Goal: Task Accomplishment & Management: Use online tool/utility

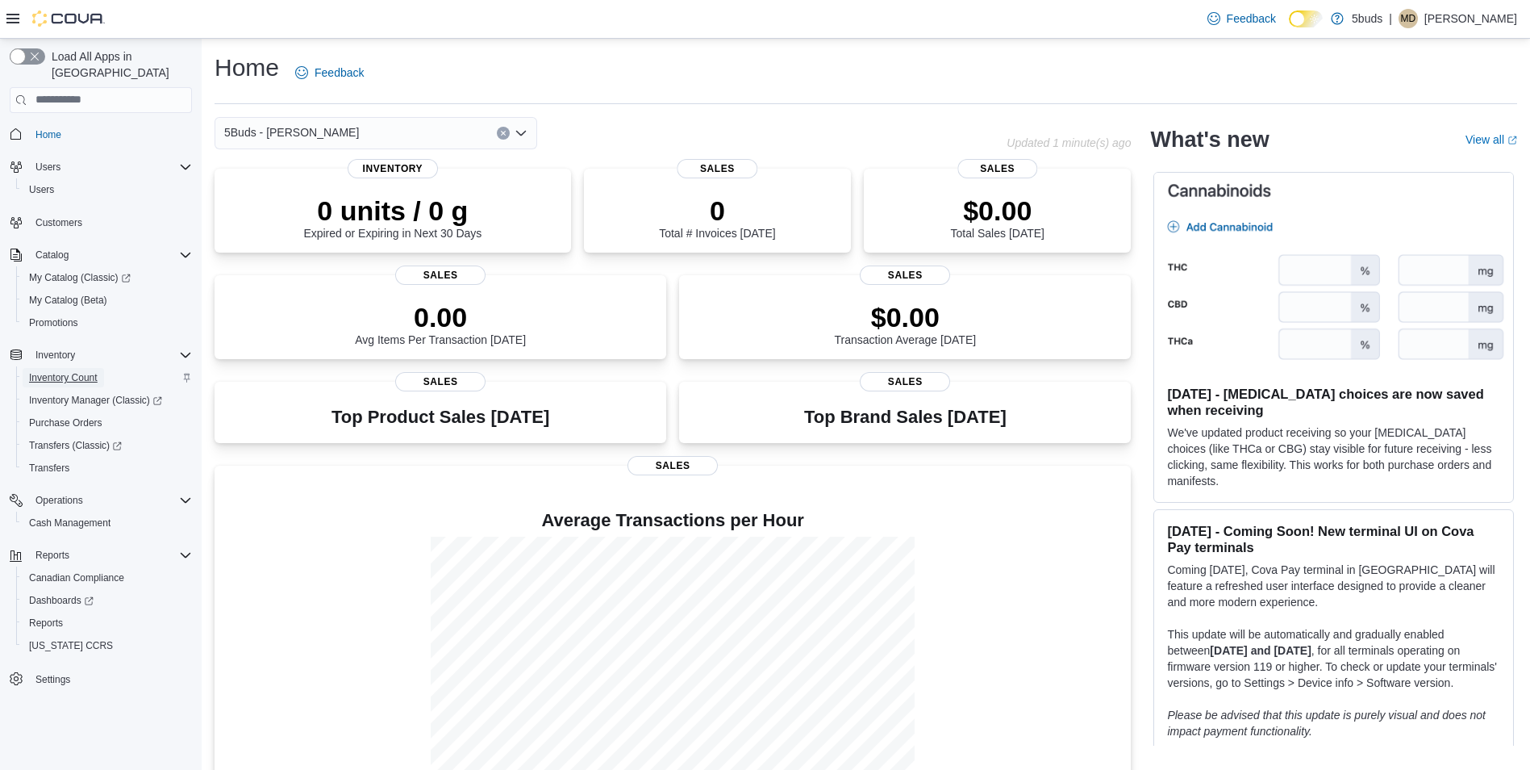
click at [81, 371] on span "Inventory Count" at bounding box center [63, 377] width 69 height 13
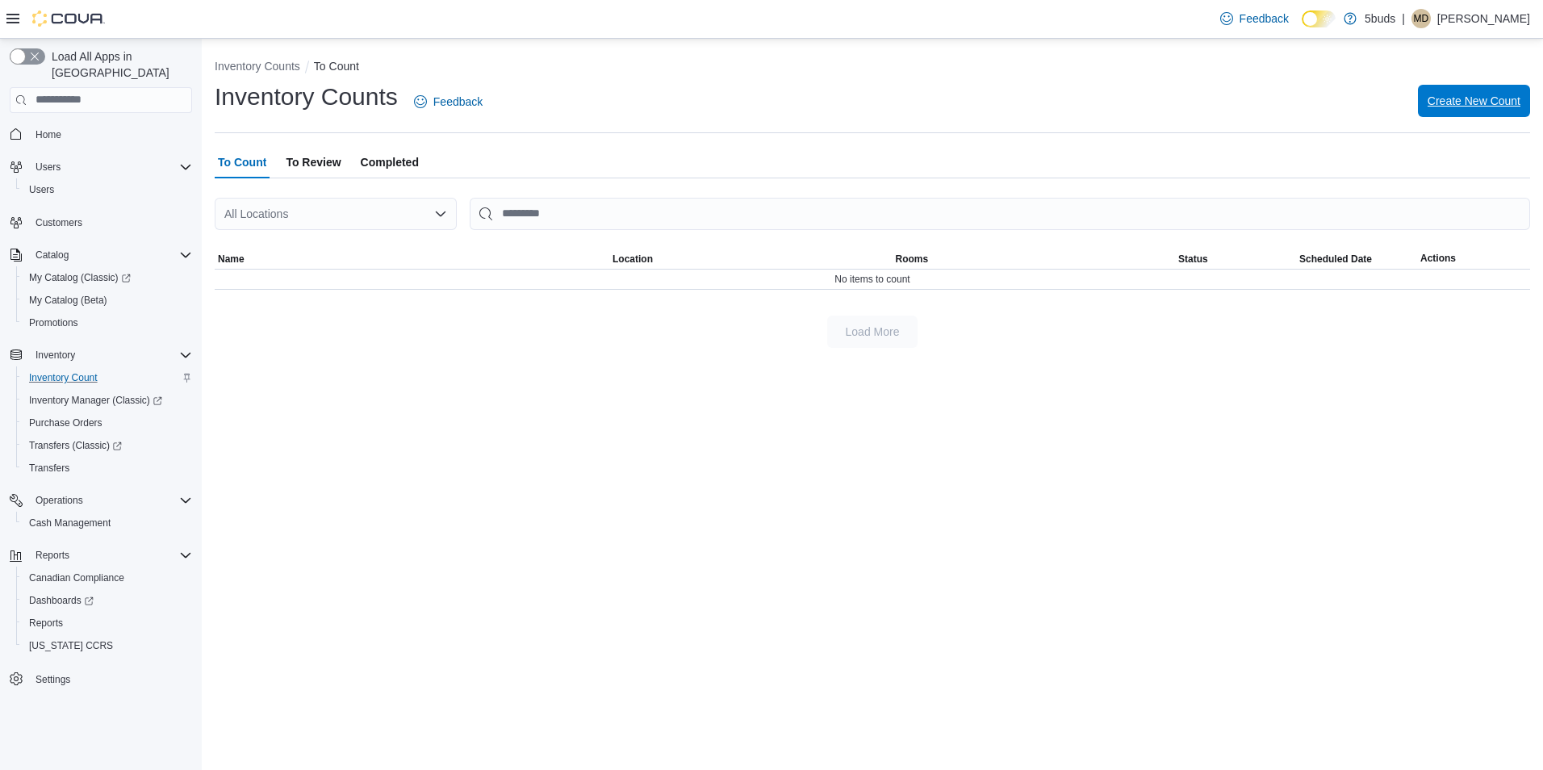
click at [1446, 103] on span "Create New Count" at bounding box center [1473, 101] width 93 height 16
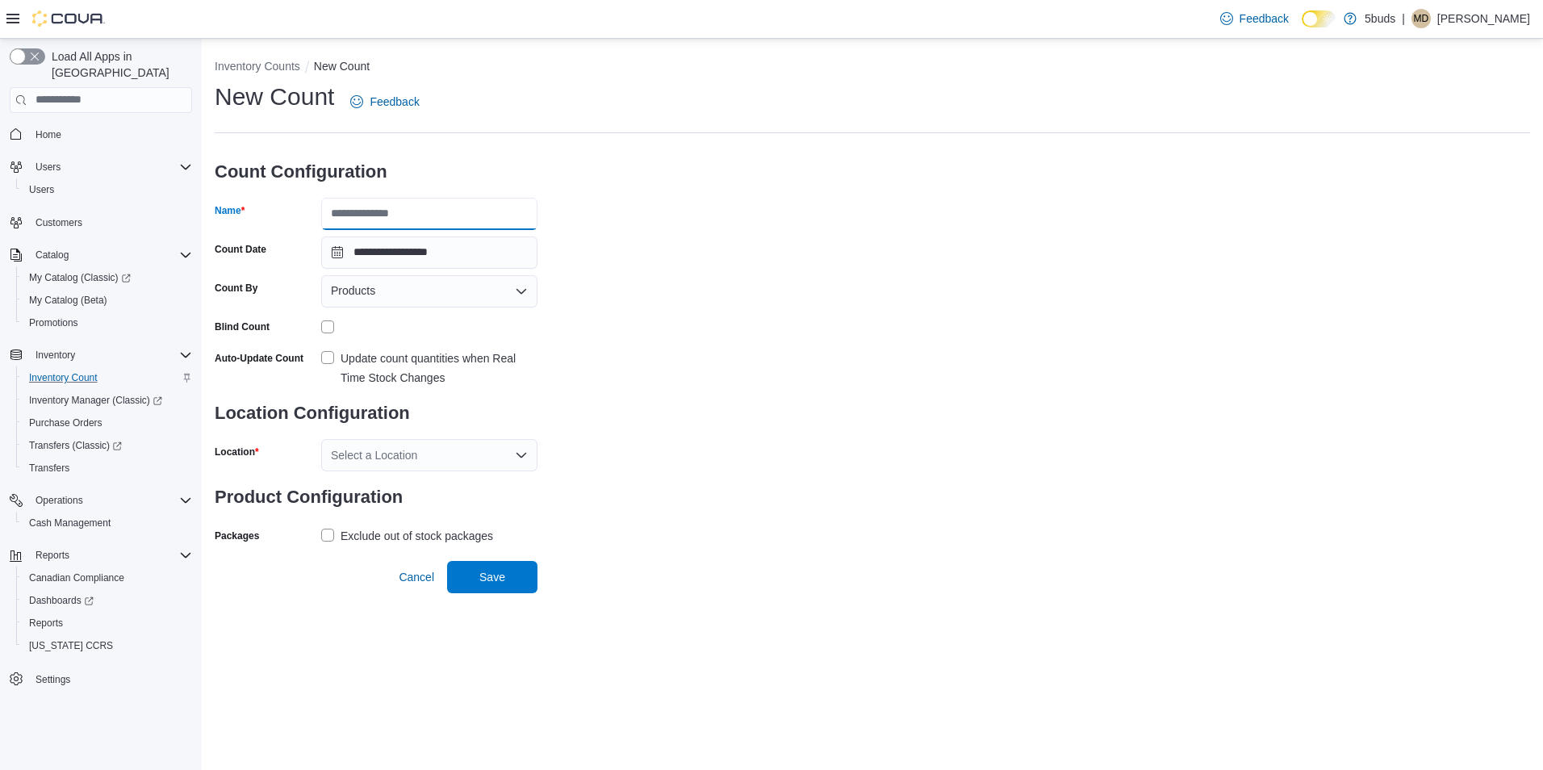
click at [486, 213] on input "Name" at bounding box center [429, 214] width 216 height 32
type input "*"
type input "**********"
click at [520, 290] on icon "Open list of options" at bounding box center [521, 290] width 10 height 5
click at [504, 348] on span "Classifications" at bounding box center [438, 342] width 177 height 16
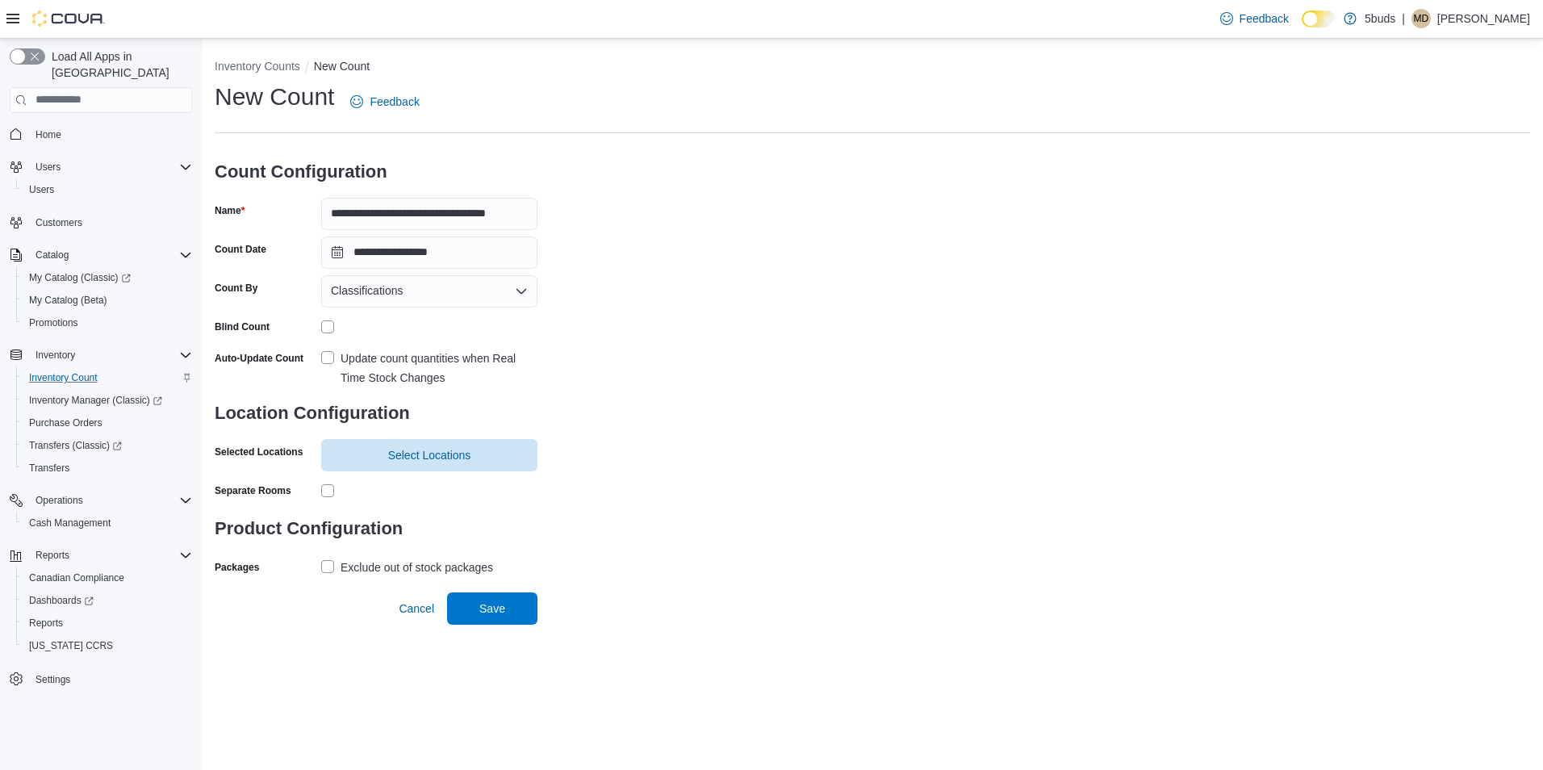
click at [328, 360] on label "Update count quantities when Real Time Stock Changes" at bounding box center [429, 368] width 216 height 39
click at [819, 379] on div "**********" at bounding box center [872, 330] width 1315 height 499
click at [490, 444] on span "Select Locations" at bounding box center [429, 454] width 197 height 32
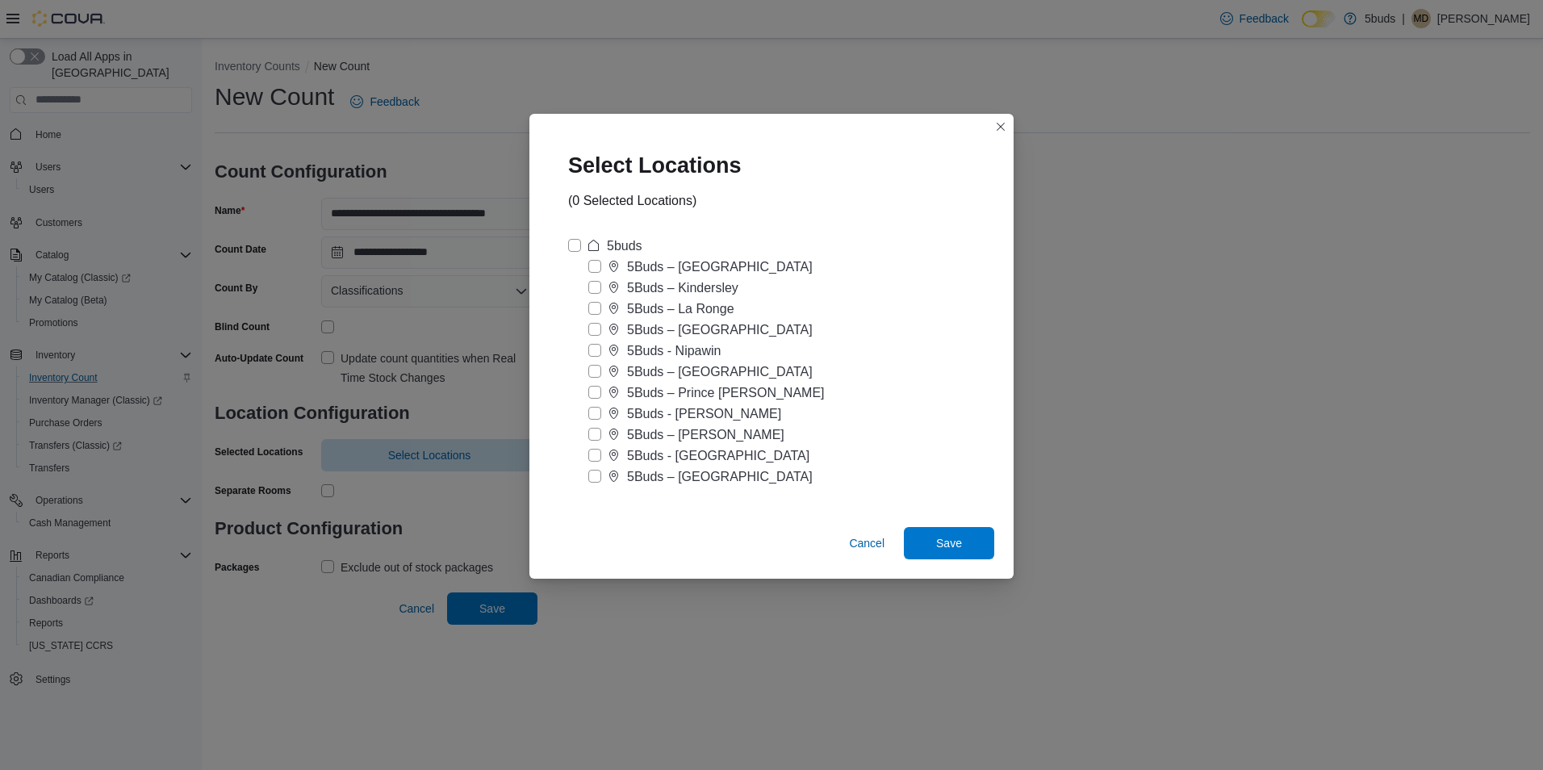
click at [674, 416] on div "5Buds - [PERSON_NAME]" at bounding box center [704, 413] width 154 height 19
click at [912, 537] on button "Save" at bounding box center [949, 542] width 90 height 32
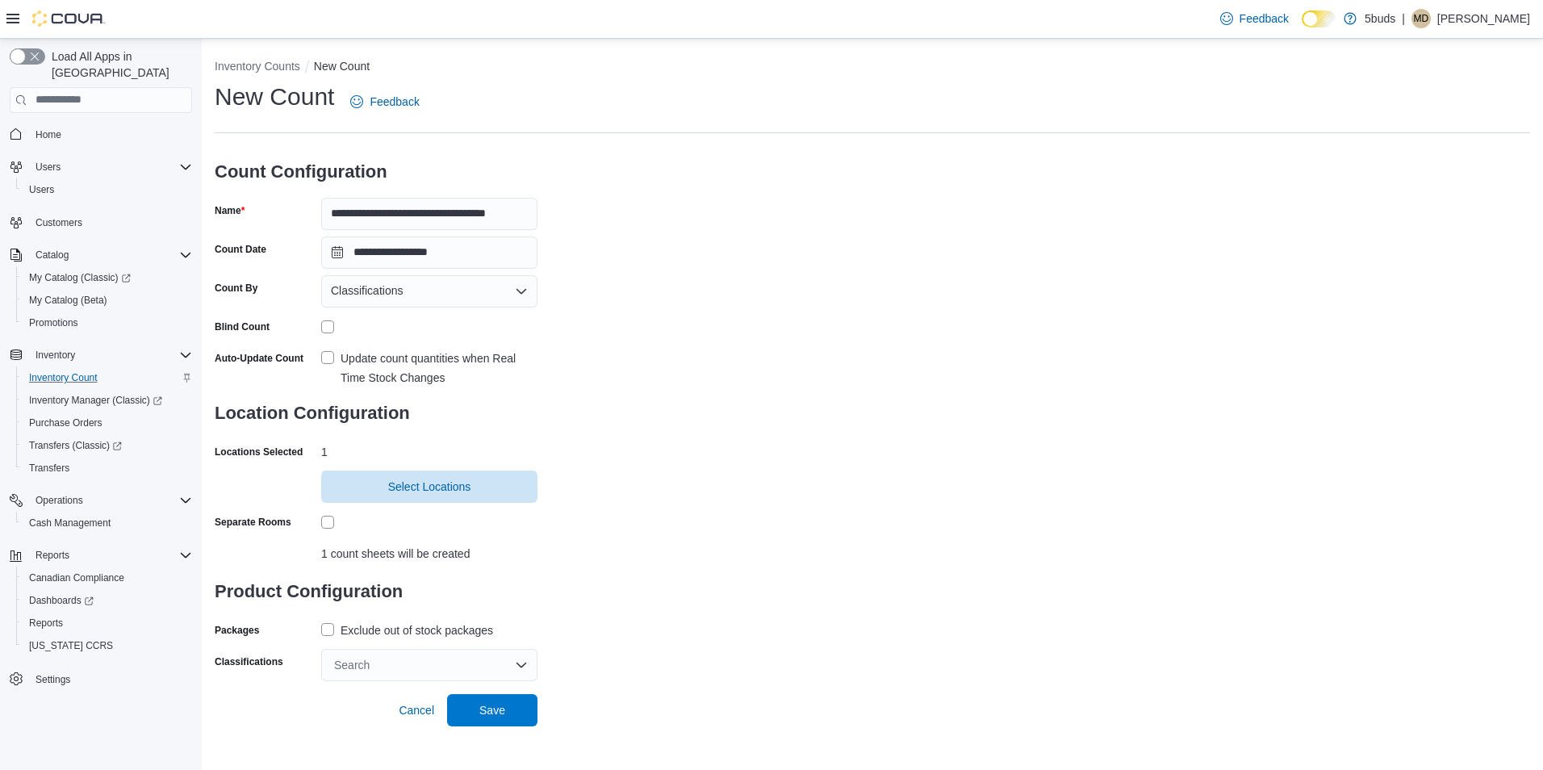
click at [438, 670] on div "Search" at bounding box center [429, 665] width 216 height 32
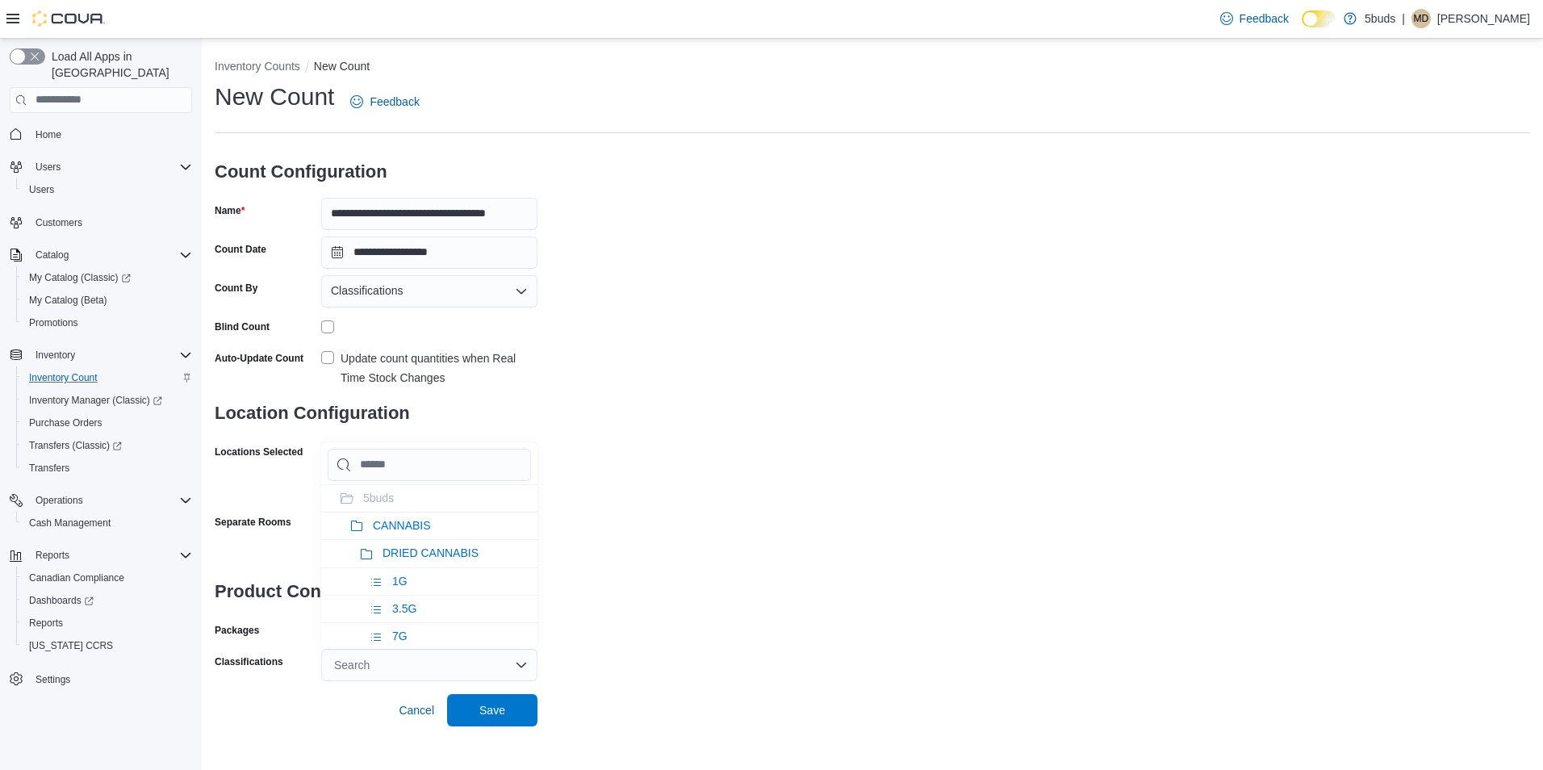
click at [973, 437] on div "**********" at bounding box center [872, 381] width 1315 height 600
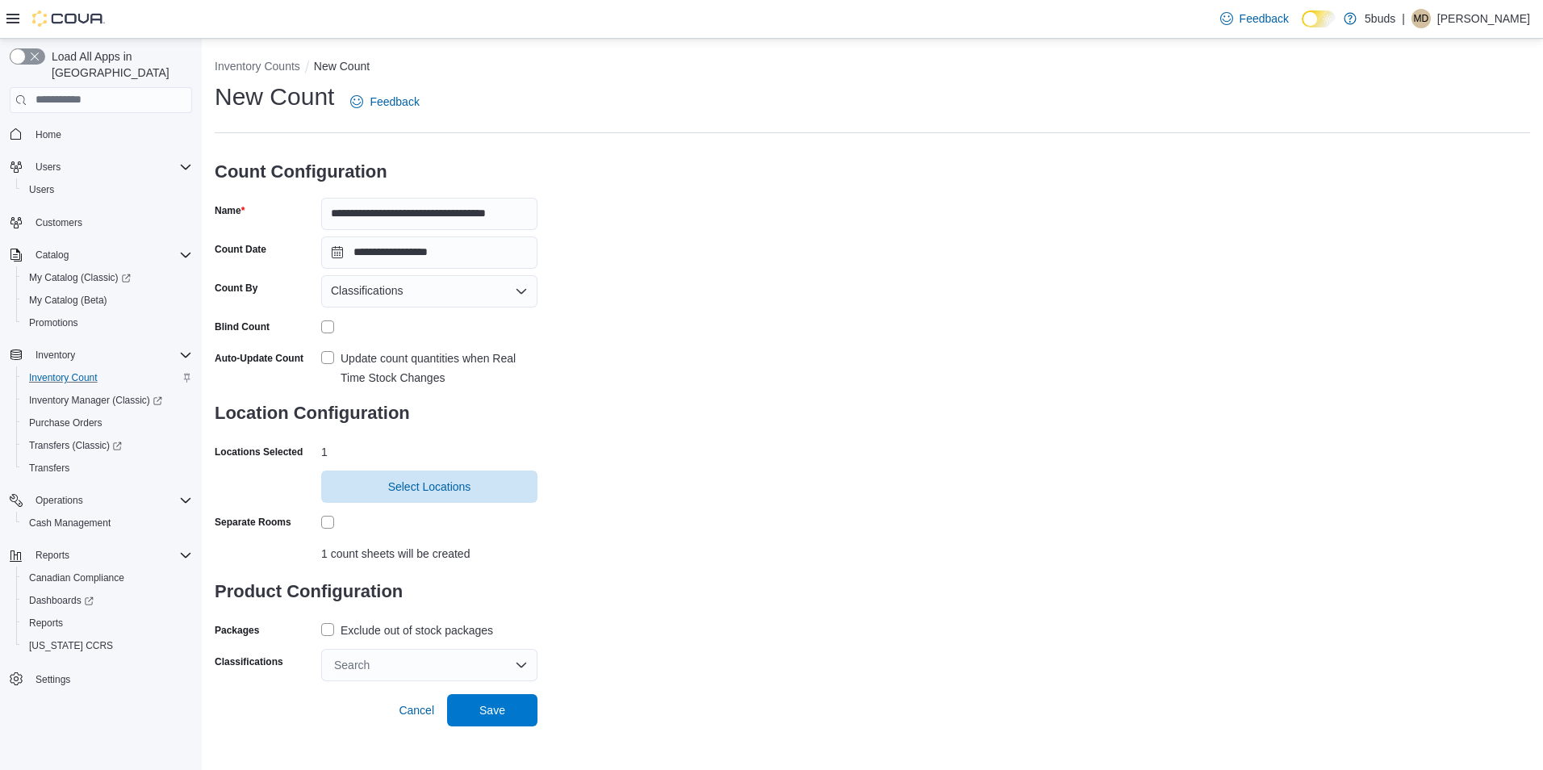
click at [459, 651] on div "Search" at bounding box center [429, 665] width 216 height 32
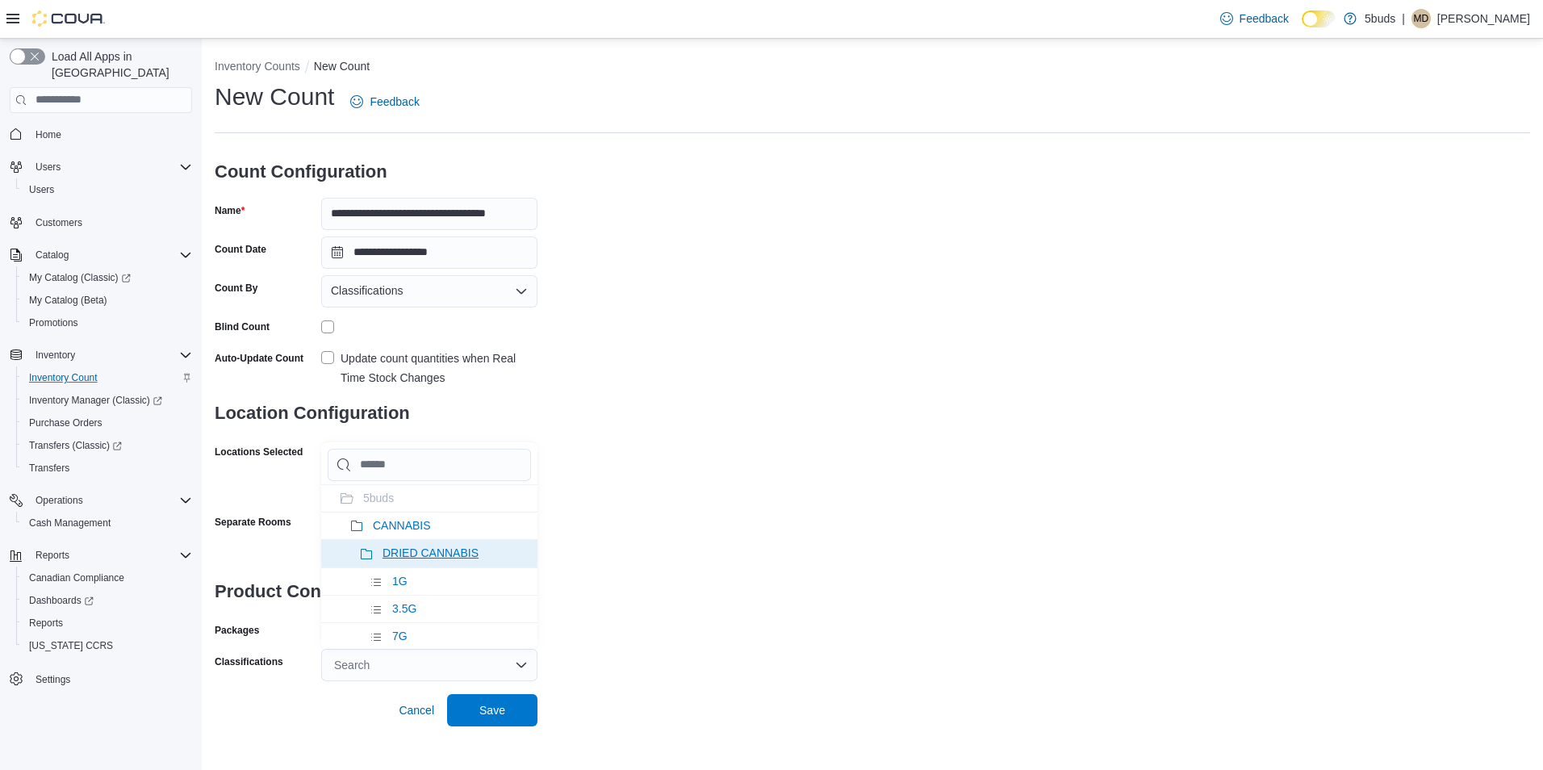
click at [484, 547] on li "DRIED CANNABIS" at bounding box center [429, 552] width 216 height 27
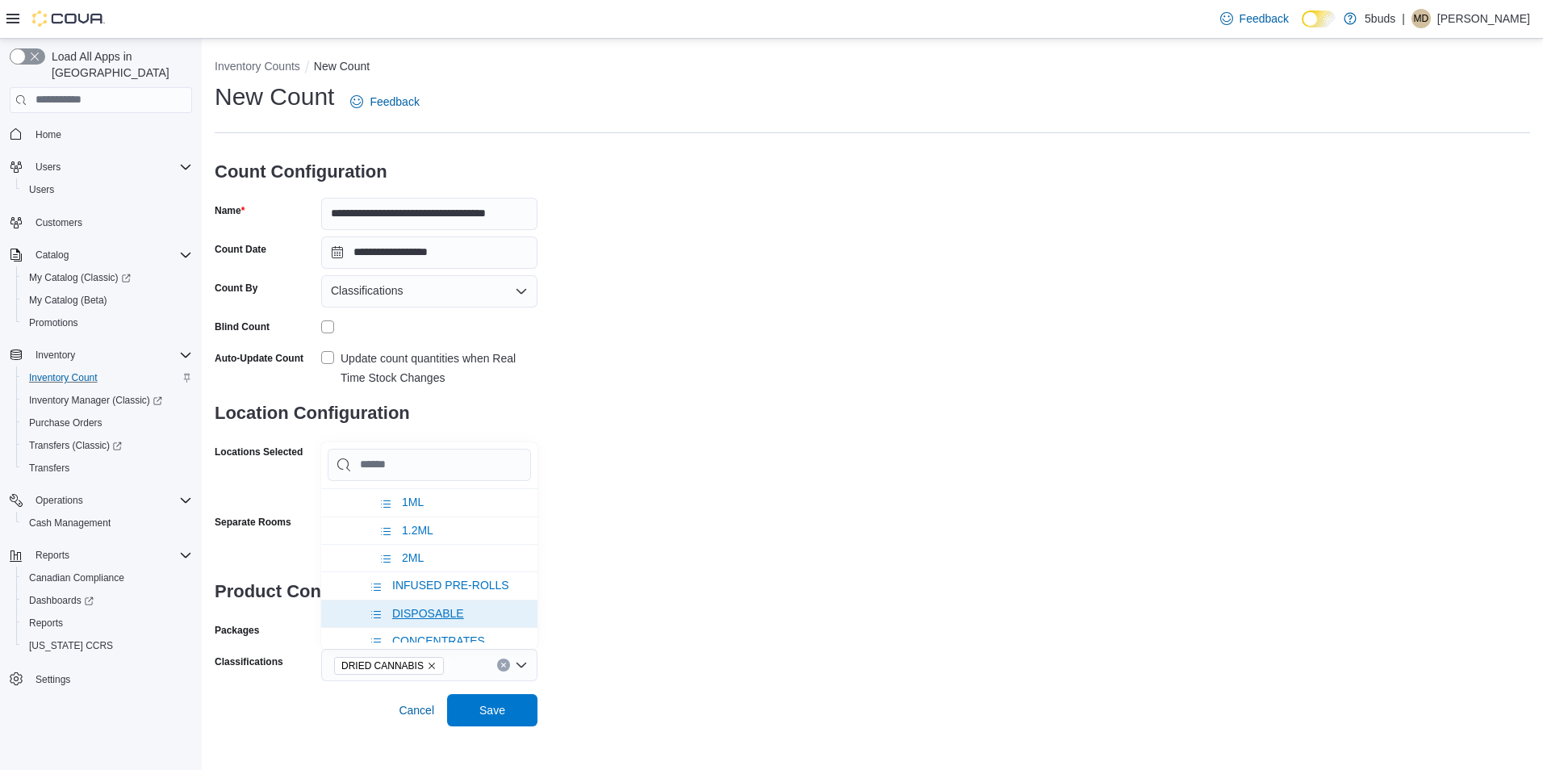
scroll to position [242, 0]
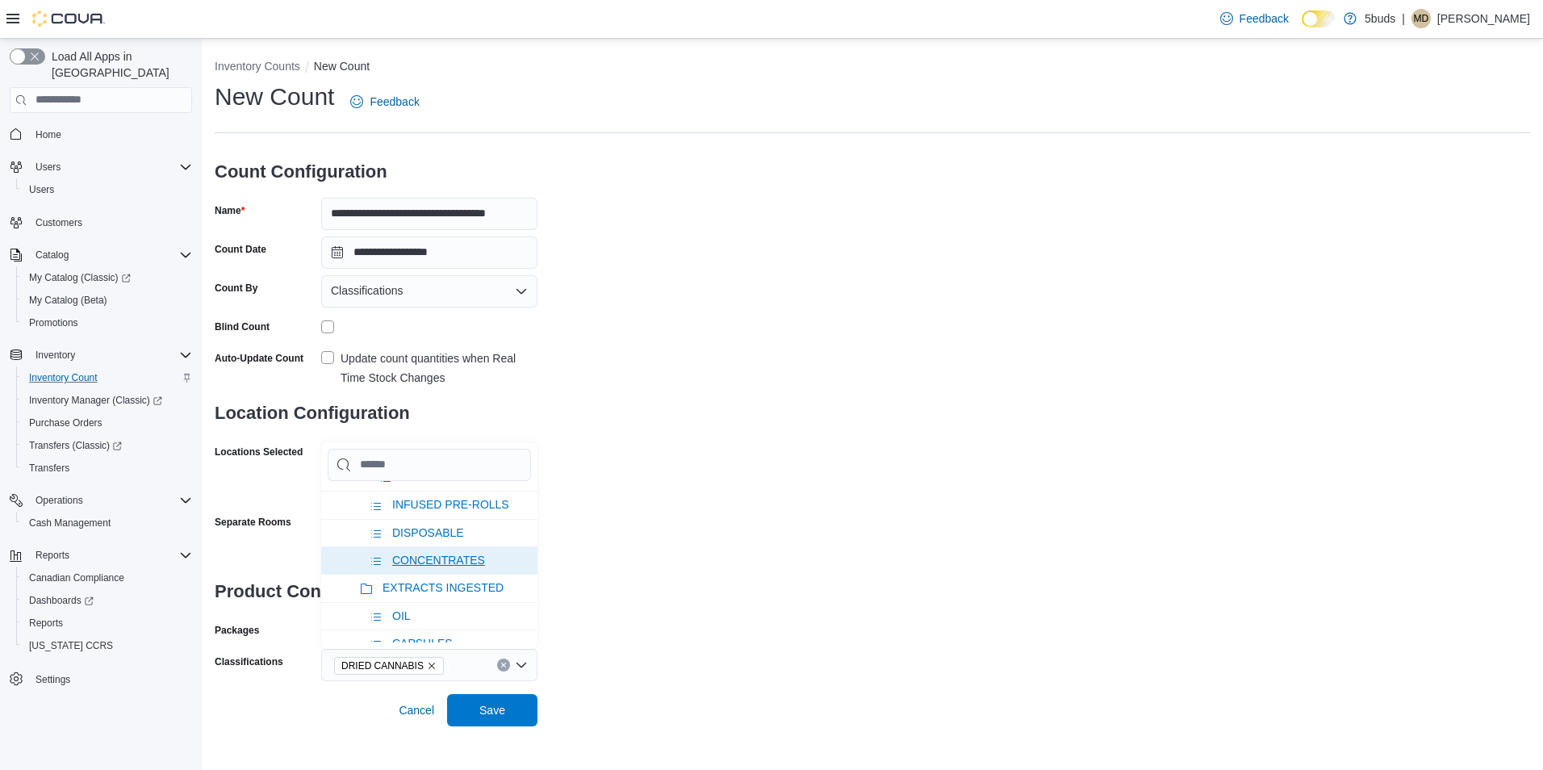
click at [475, 564] on span "CONCENTRATES" at bounding box center [438, 559] width 93 height 13
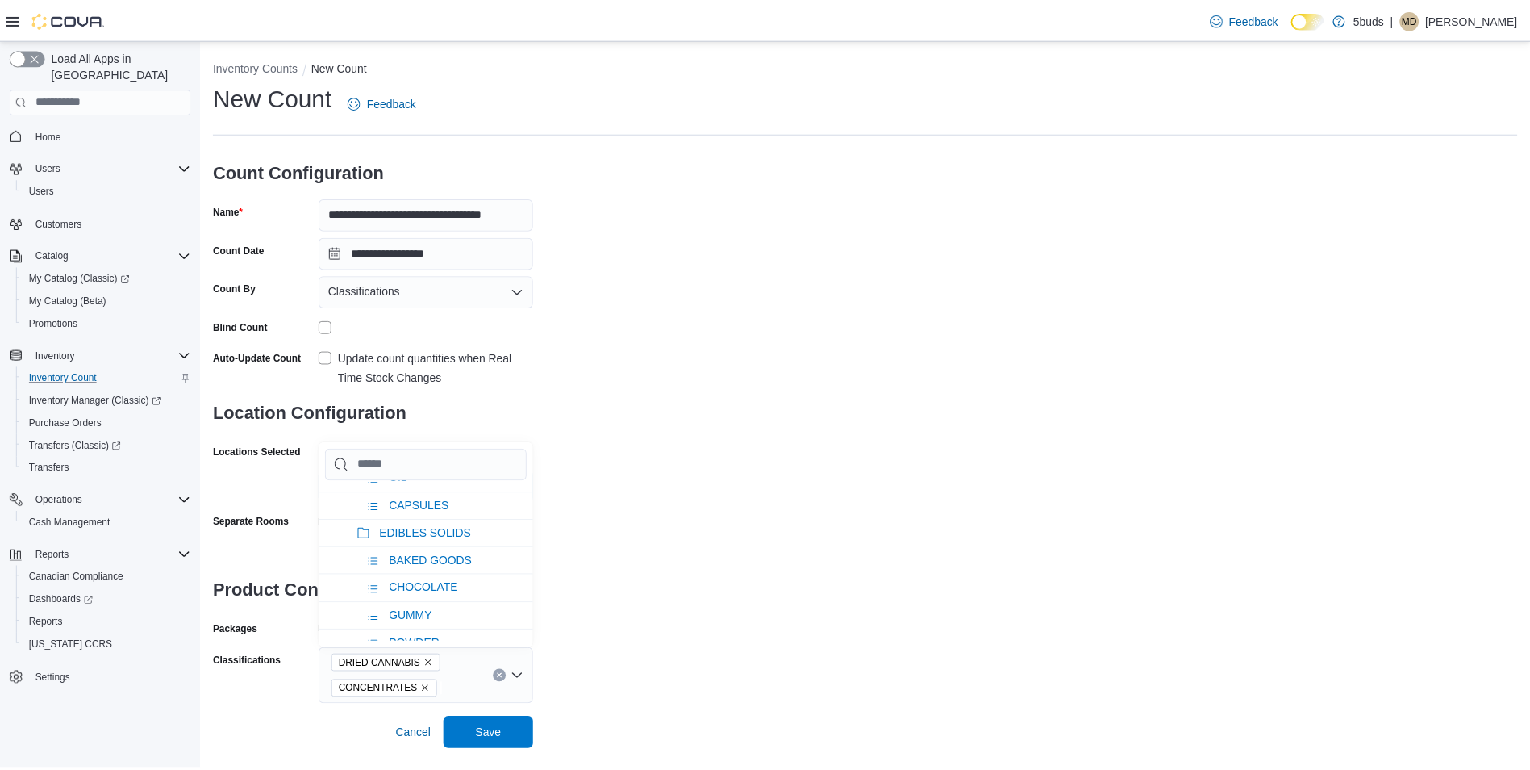
scroll to position [323, 0]
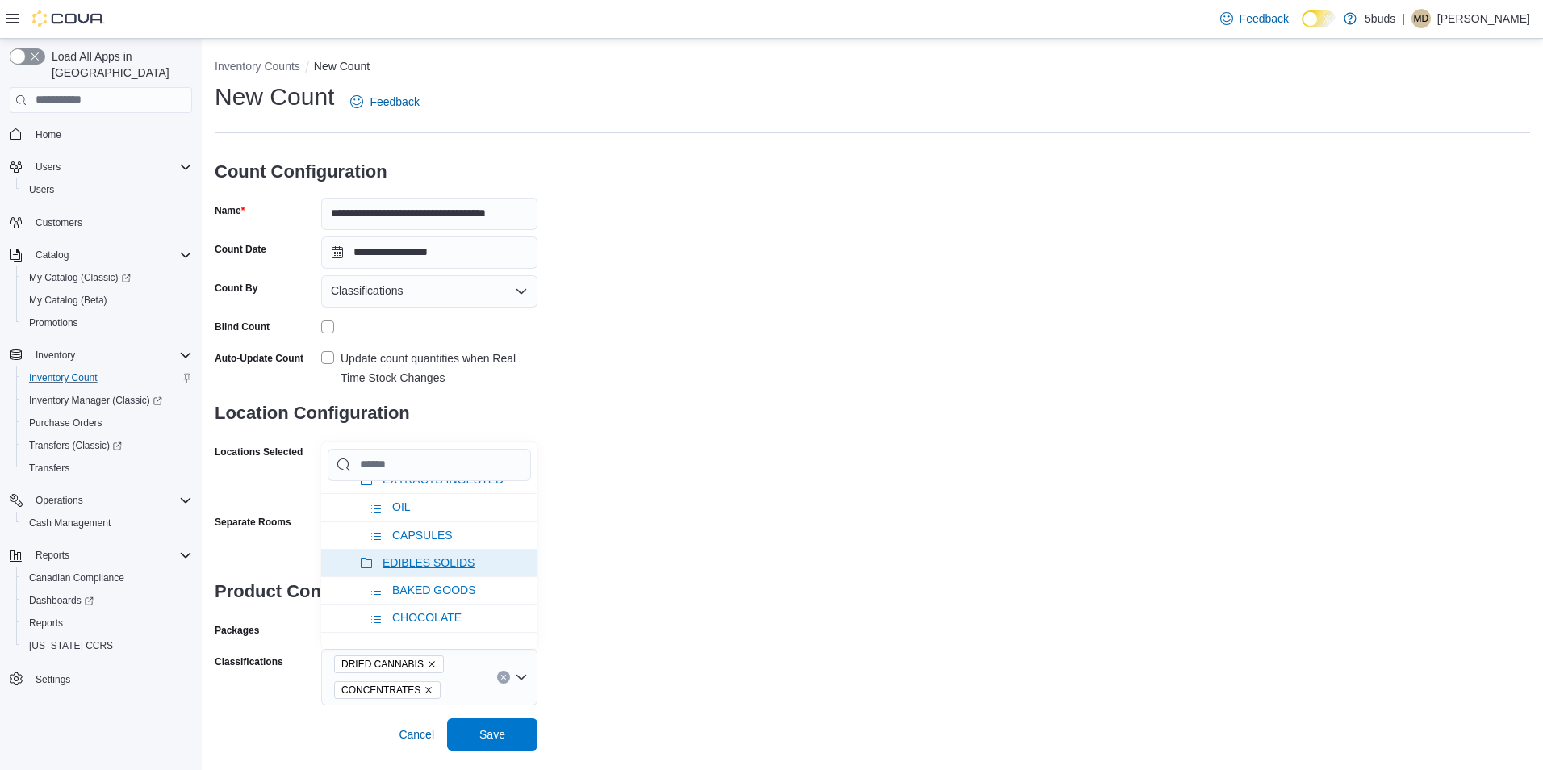
click at [472, 569] on span "EDIBLES SOLIDS" at bounding box center [428, 562] width 92 height 13
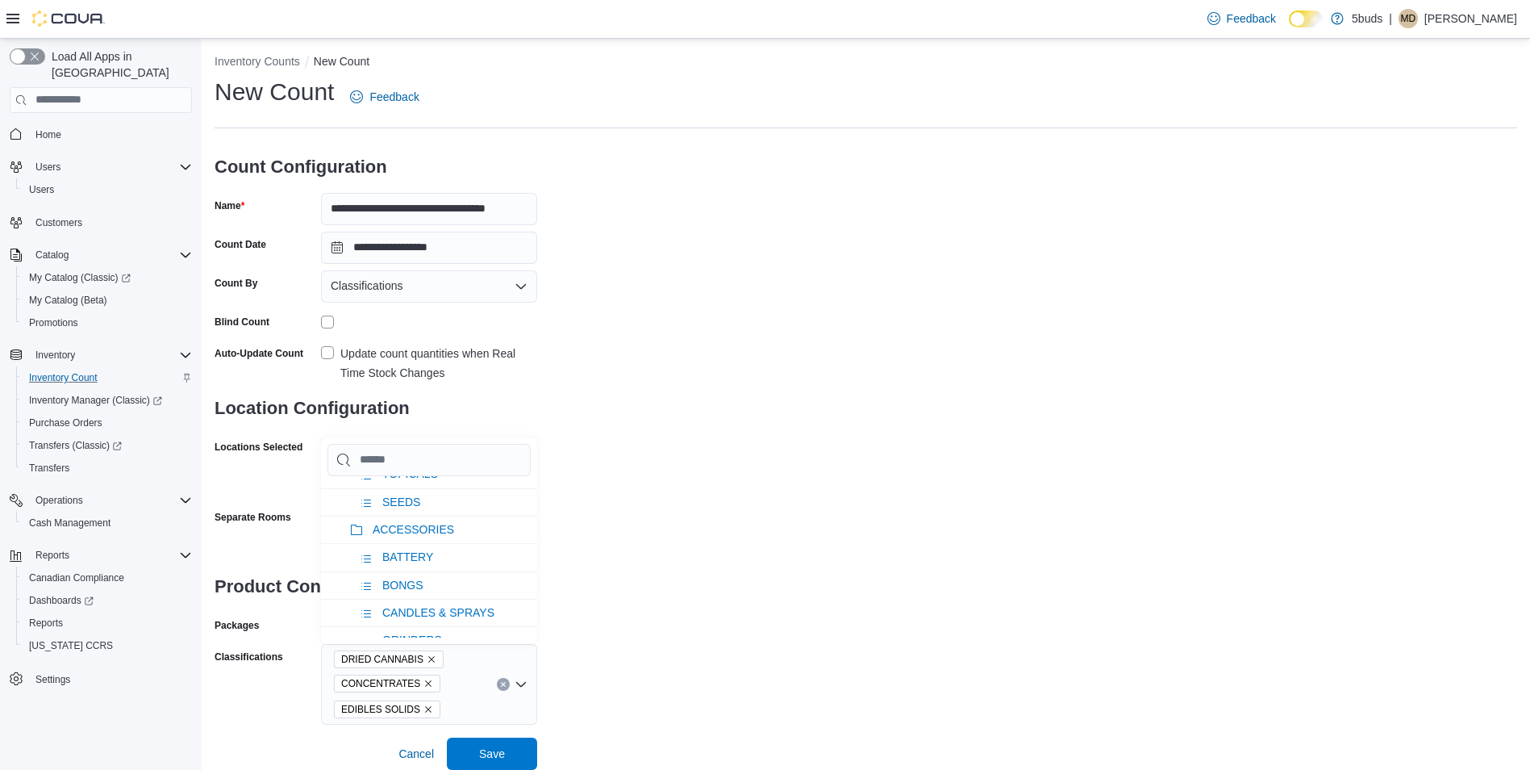
scroll to position [381, 0]
click at [475, 566] on li "TOPICALS" at bounding box center [429, 554] width 216 height 27
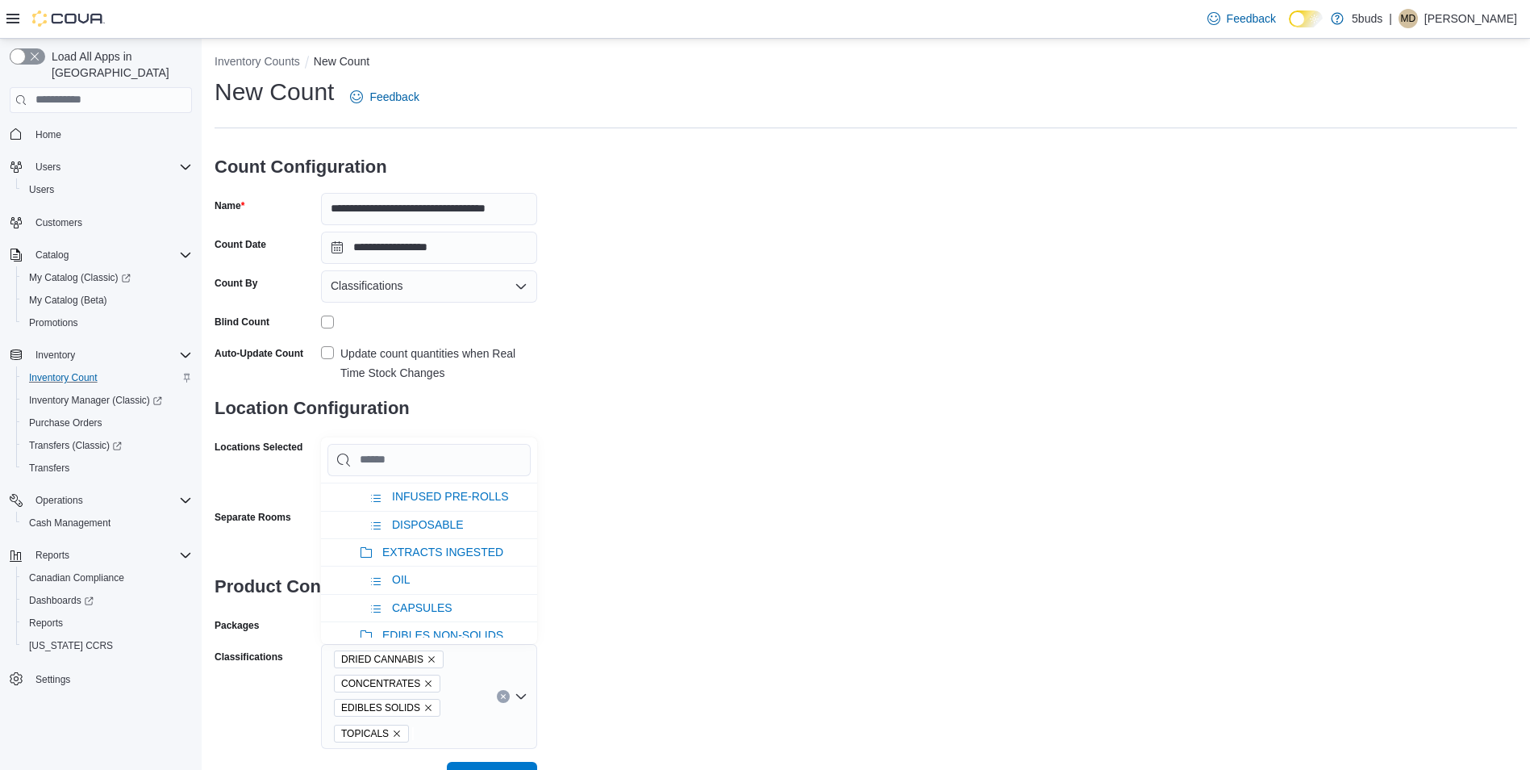
scroll to position [323, 0]
click at [954, 676] on div "**********" at bounding box center [866, 412] width 1303 height 673
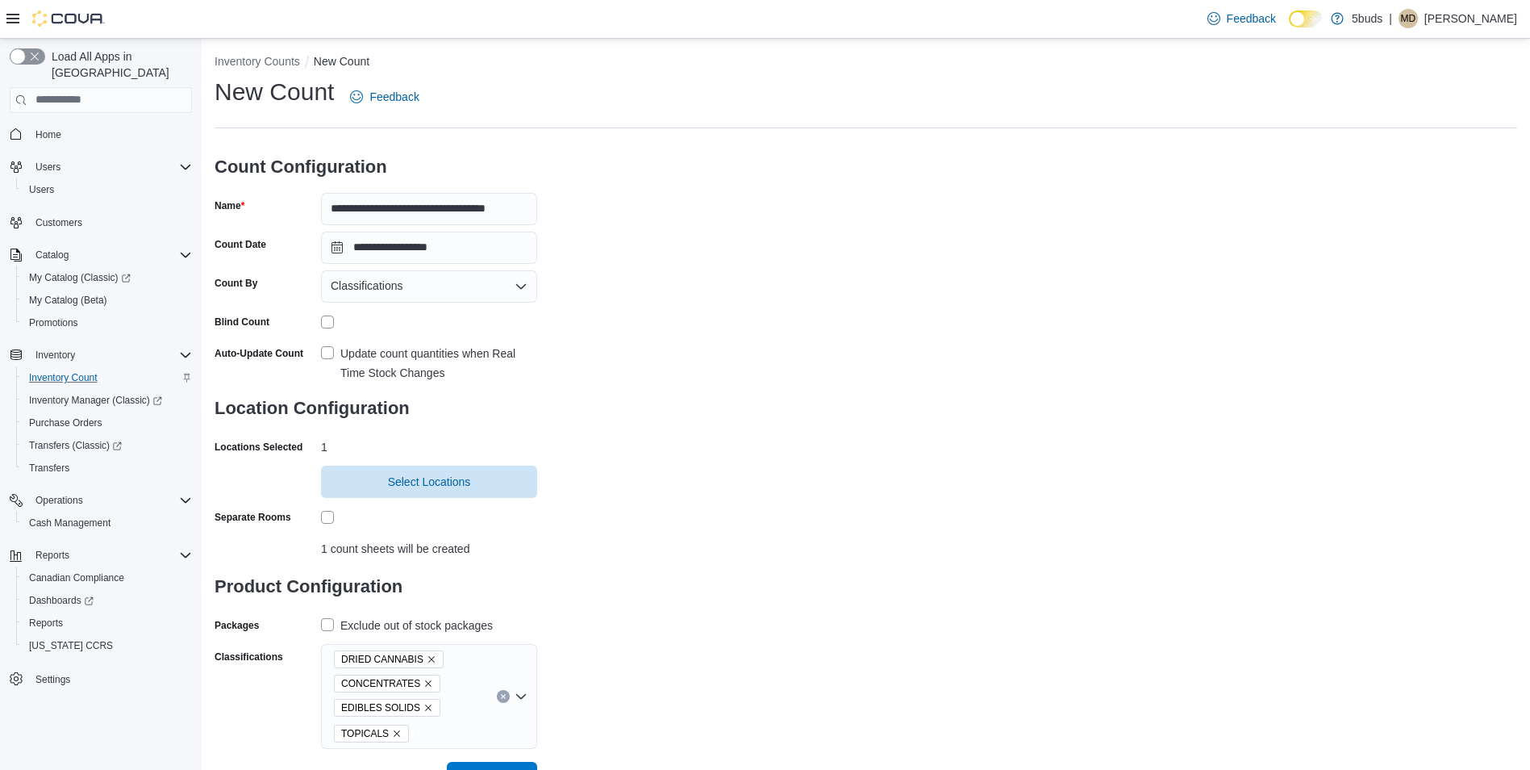
scroll to position [29, 0]
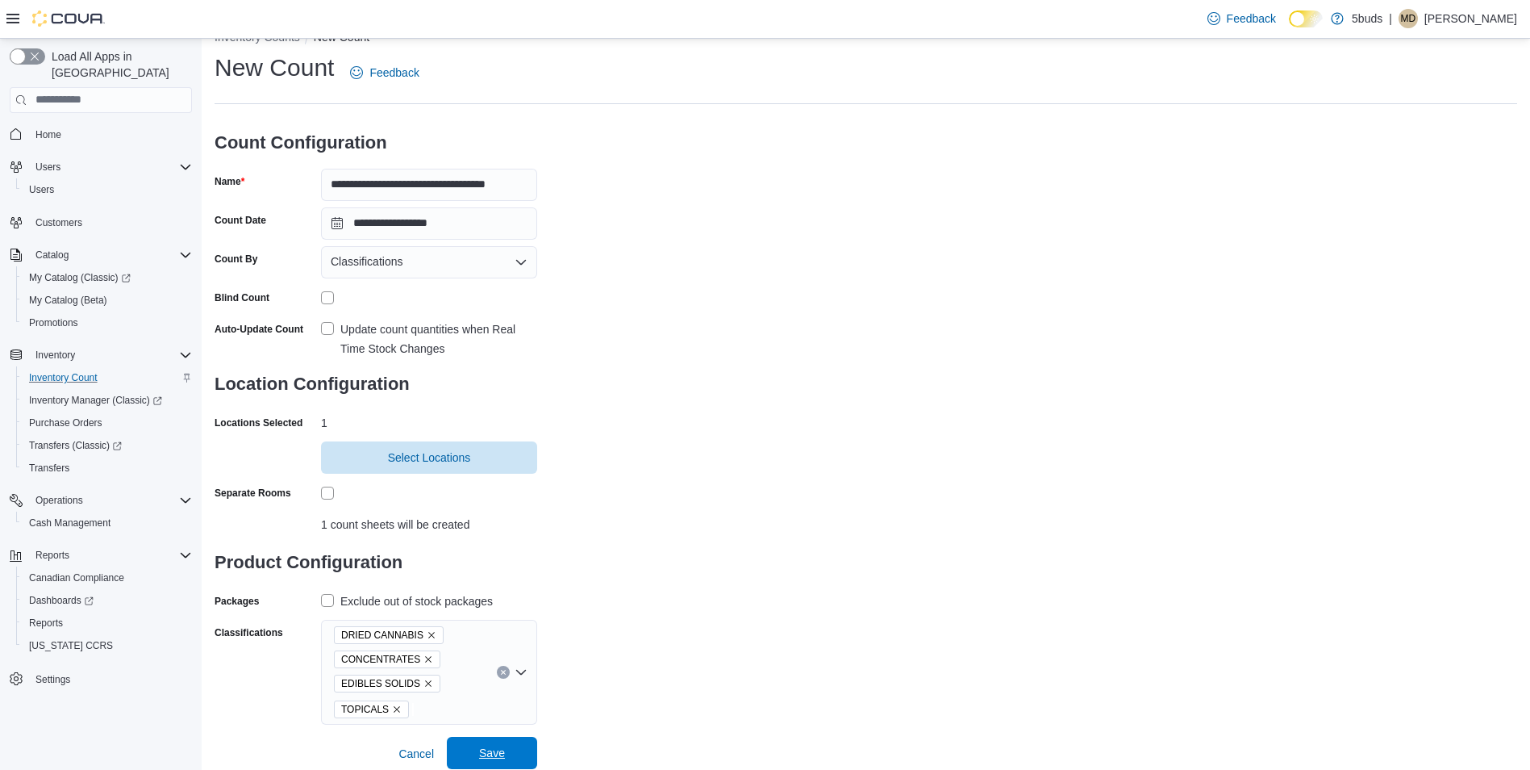
click at [493, 764] on span "Save" at bounding box center [492, 753] width 71 height 32
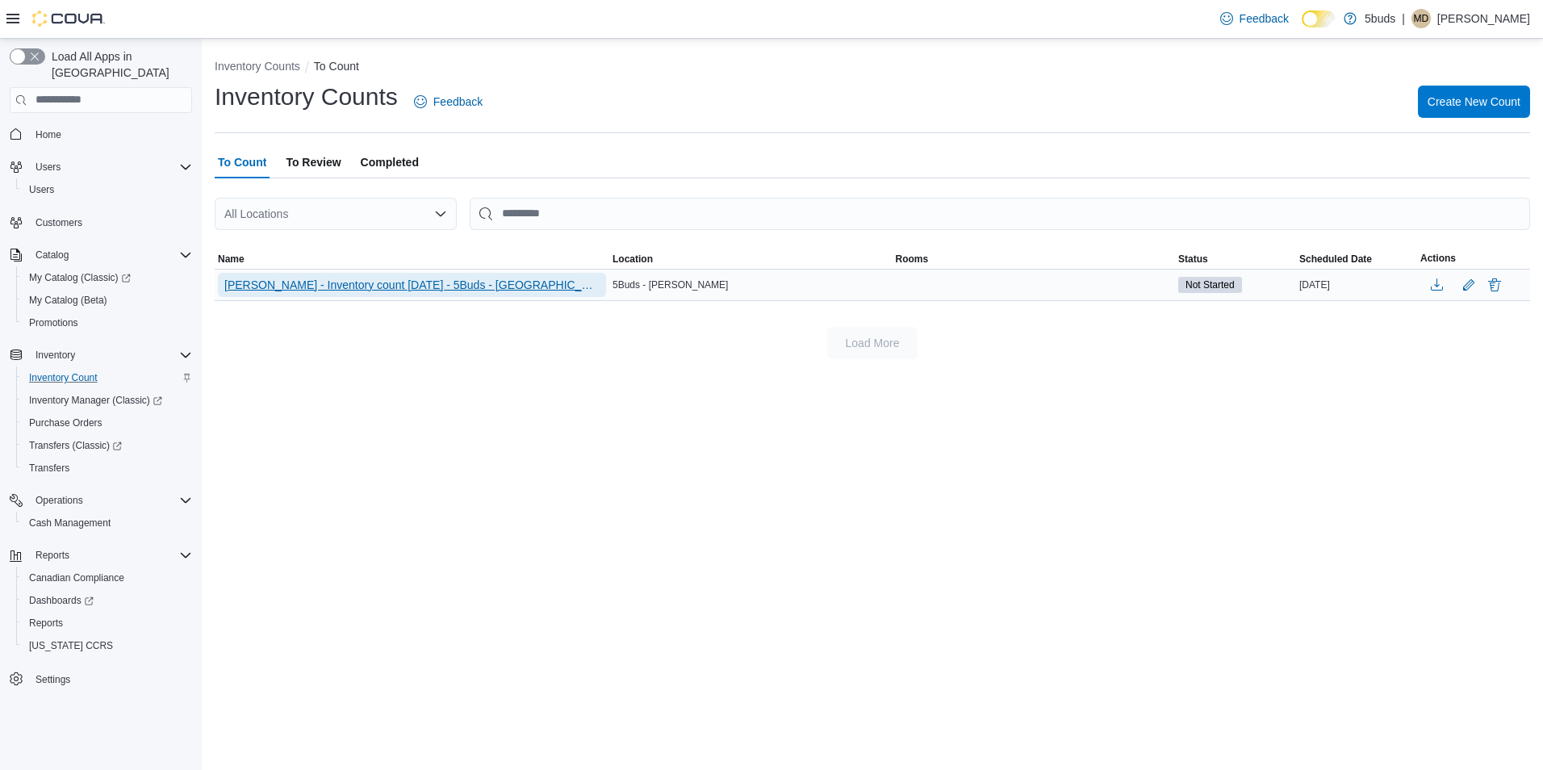
click at [441, 289] on span "[PERSON_NAME] - Inventory count [DATE] - 5Buds - [GEOGRAPHIC_DATA]" at bounding box center [411, 285] width 375 height 16
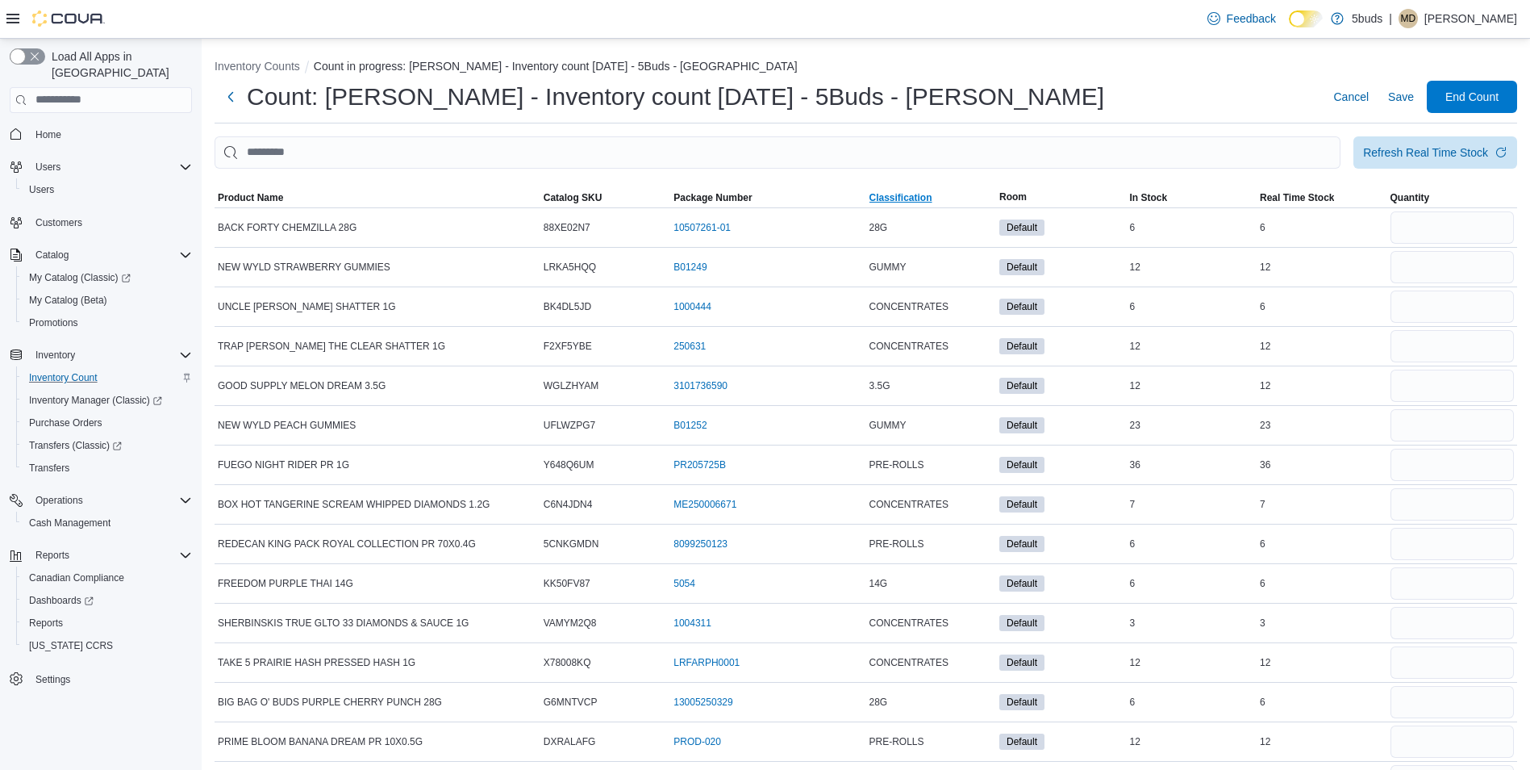
click at [891, 201] on span "Classification" at bounding box center [901, 197] width 63 height 13
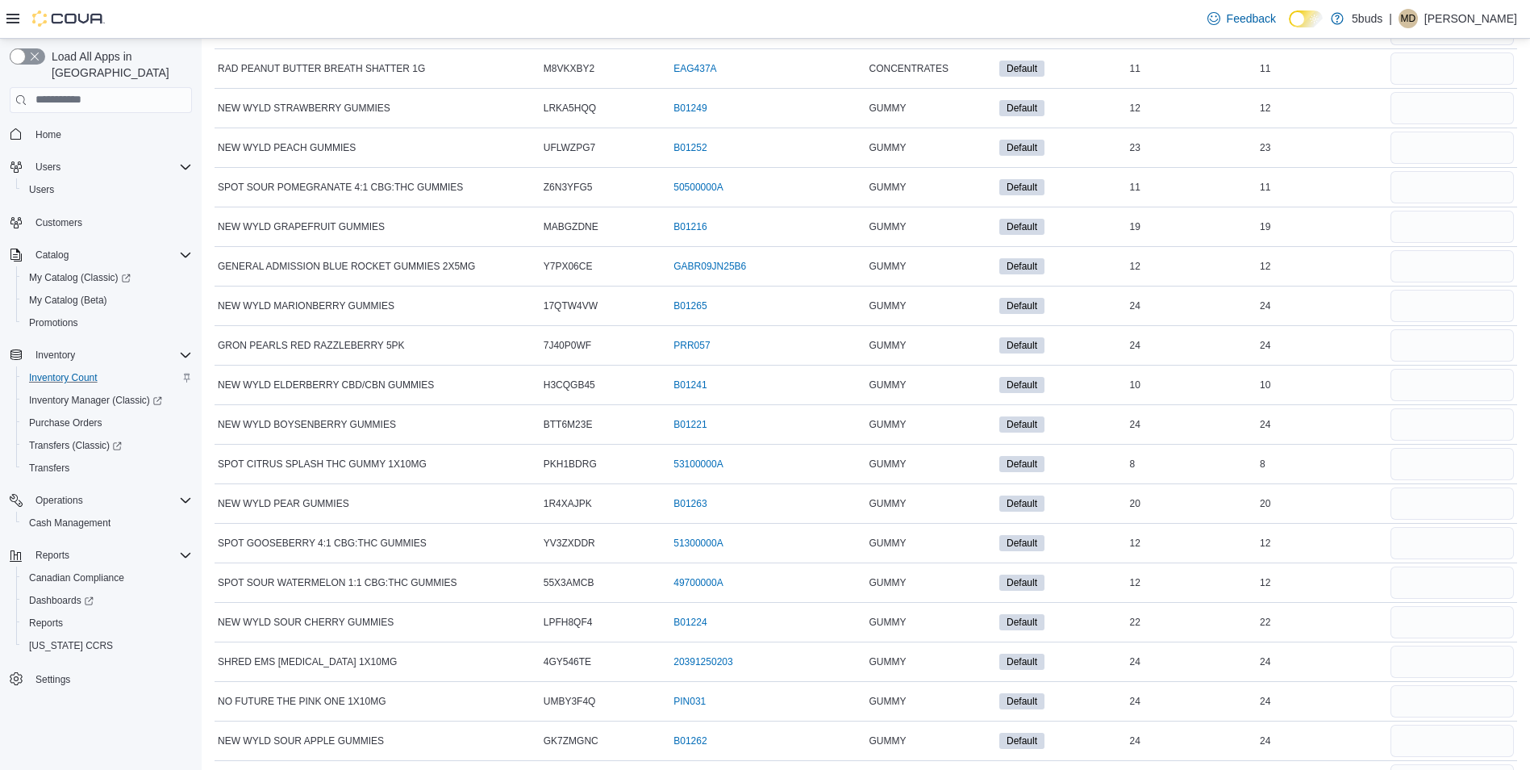
scroll to position [3953, 0]
